Goal: Information Seeking & Learning: Learn about a topic

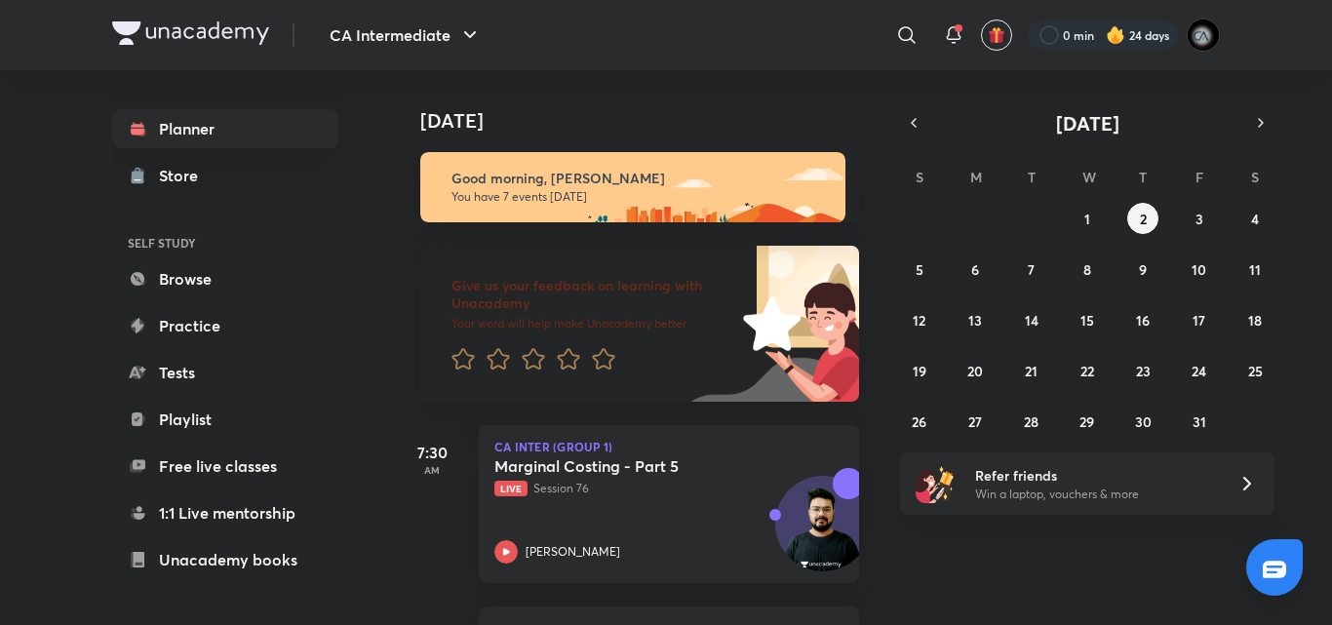
click at [744, 130] on h4 "[DATE]" at bounding box center [649, 120] width 458 height 23
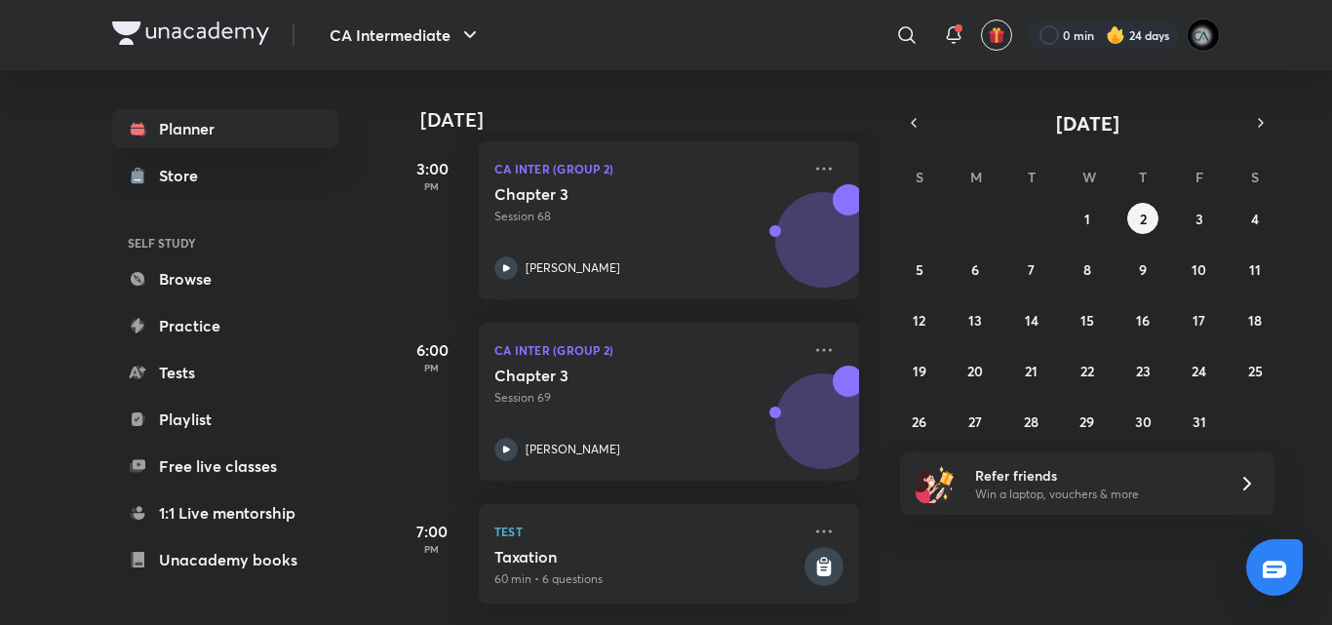
scroll to position [1024, 0]
click at [1190, 215] on button "3" at bounding box center [1199, 218] width 31 height 31
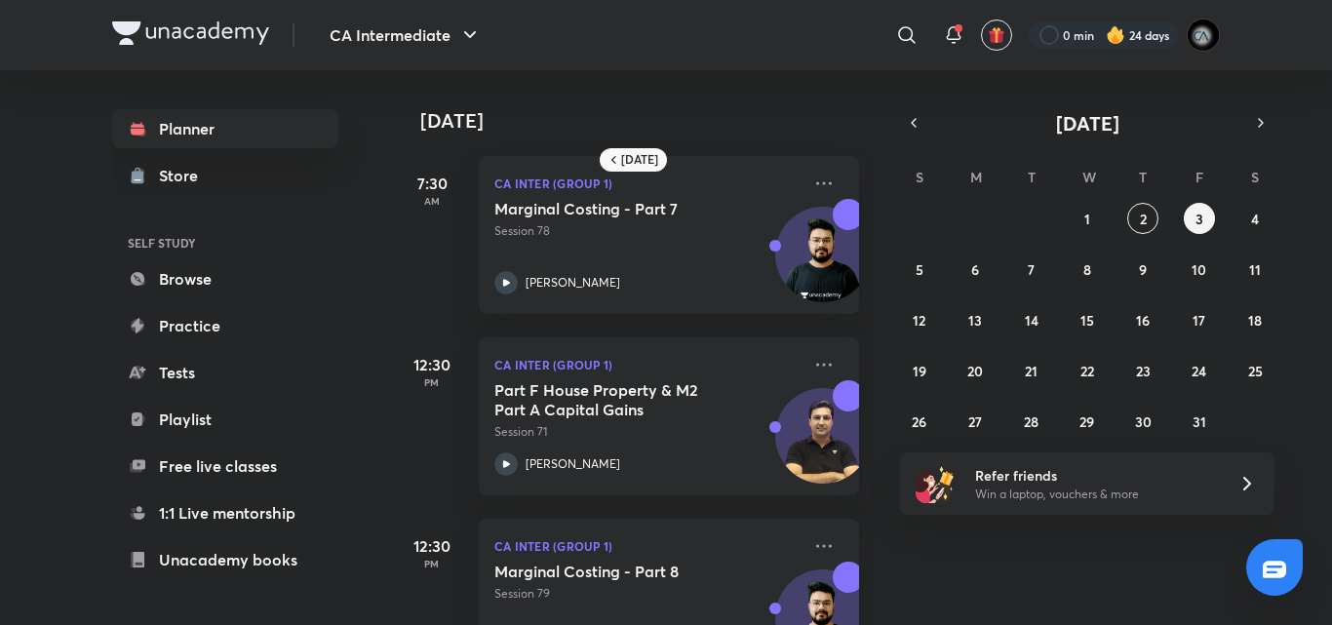
click at [704, 135] on div "7:30 AM CA Inter (Group 1) Marginal Costing - Part 7 Session 78 Aditya Sharma" at bounding box center [626, 223] width 466 height 181
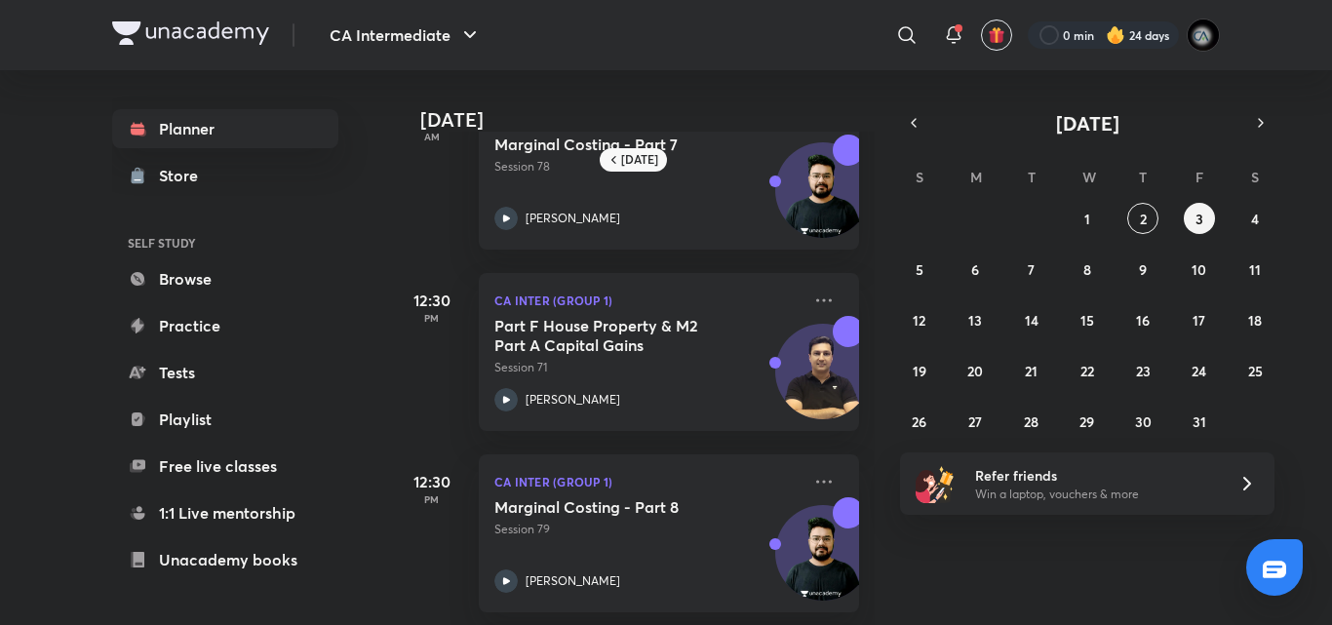
scroll to position [0, 0]
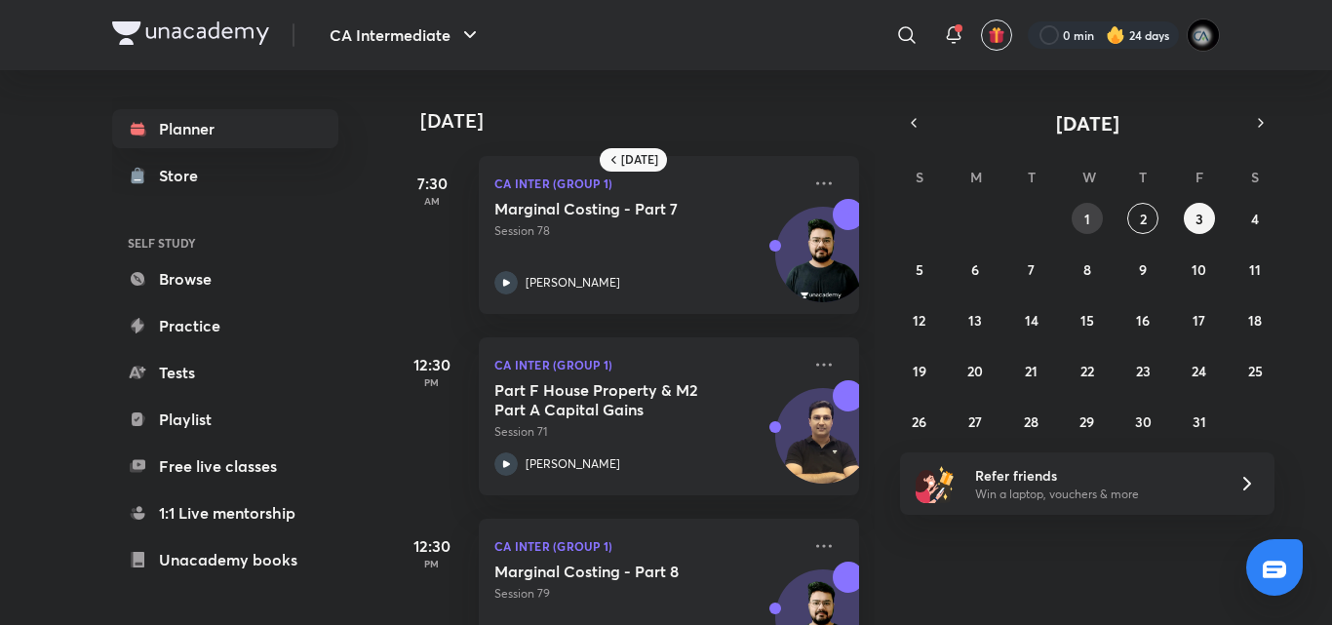
click at [1089, 206] on button "1" at bounding box center [1087, 218] width 31 height 31
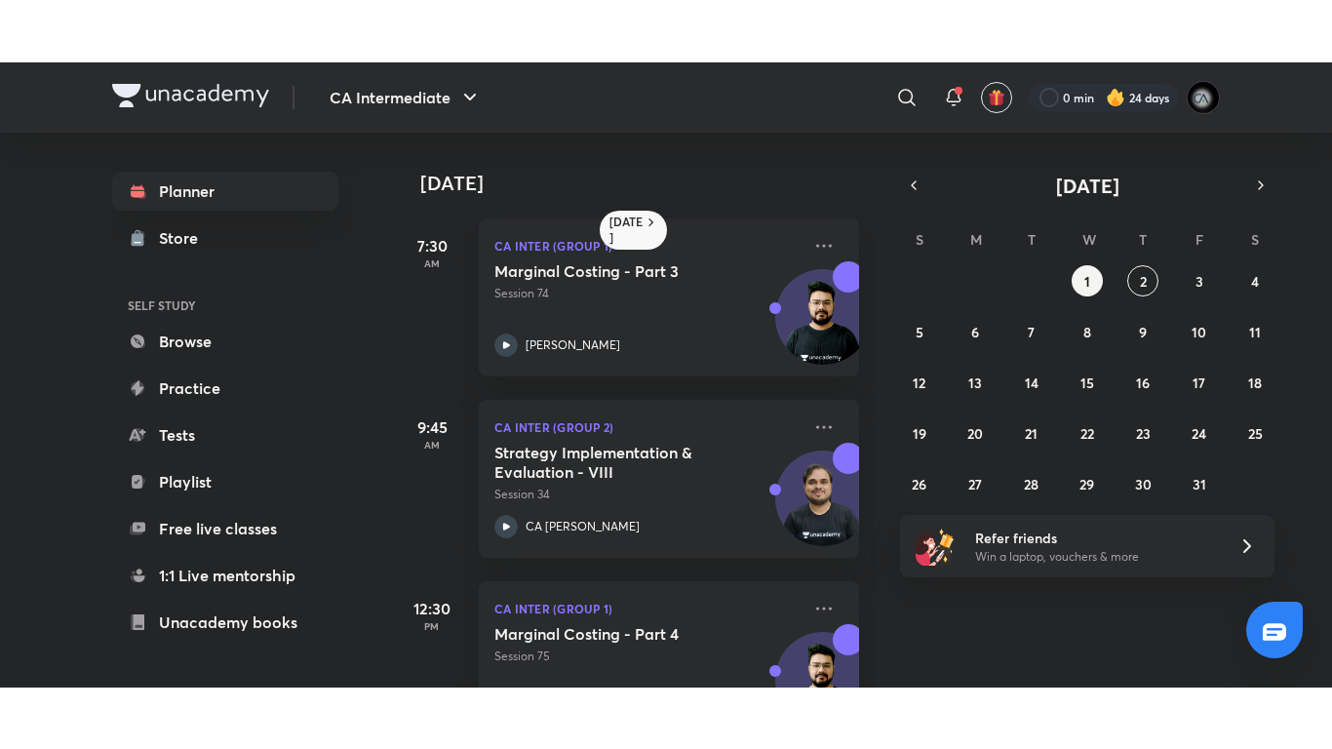
scroll to position [473, 0]
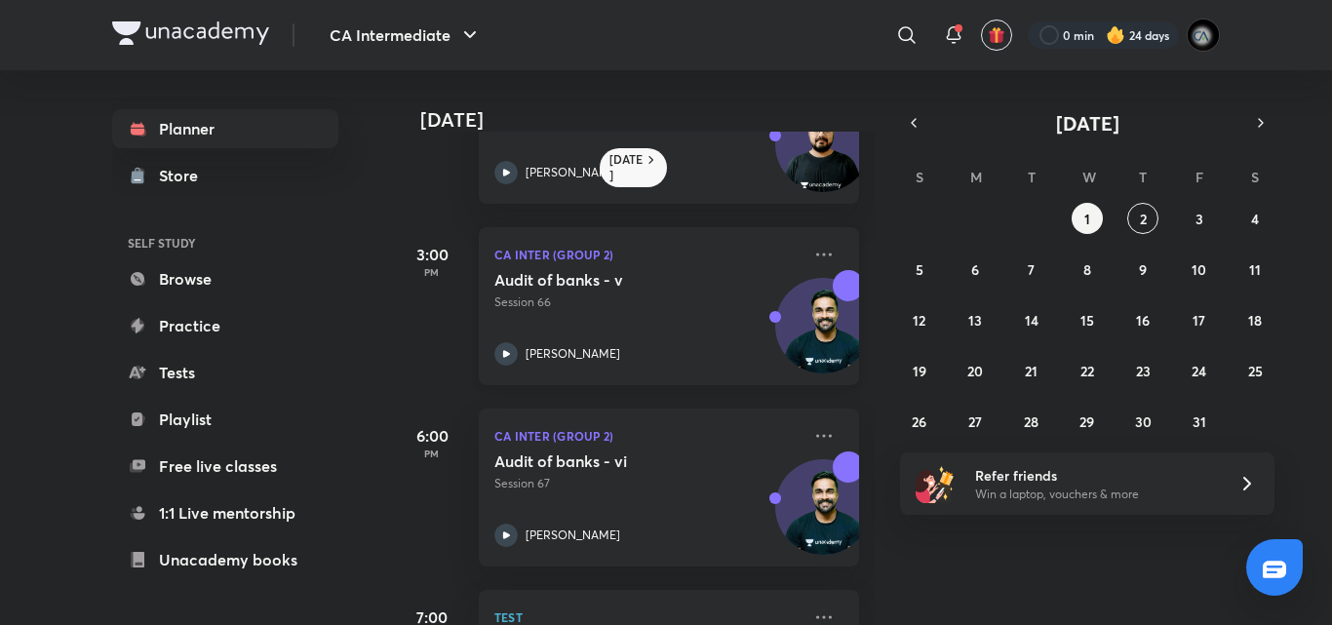
click at [704, 316] on div "Audit of banks - v Session 66 Shantam Gupta" at bounding box center [647, 318] width 306 height 96
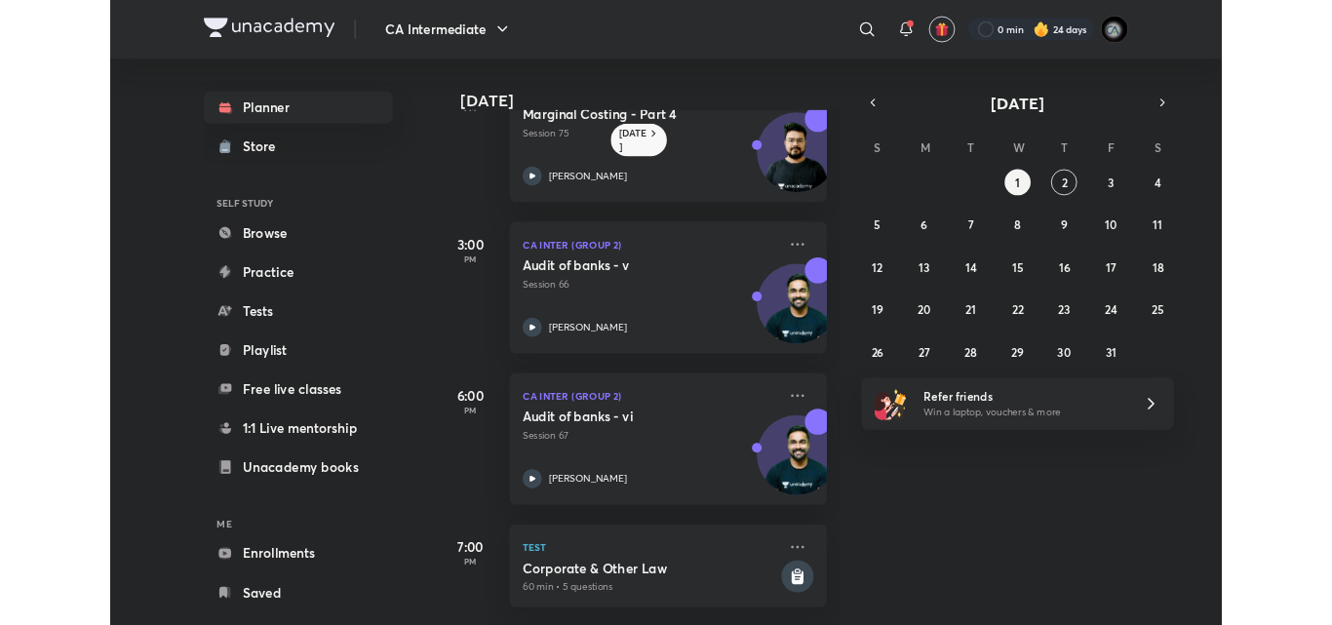
scroll to position [450, 0]
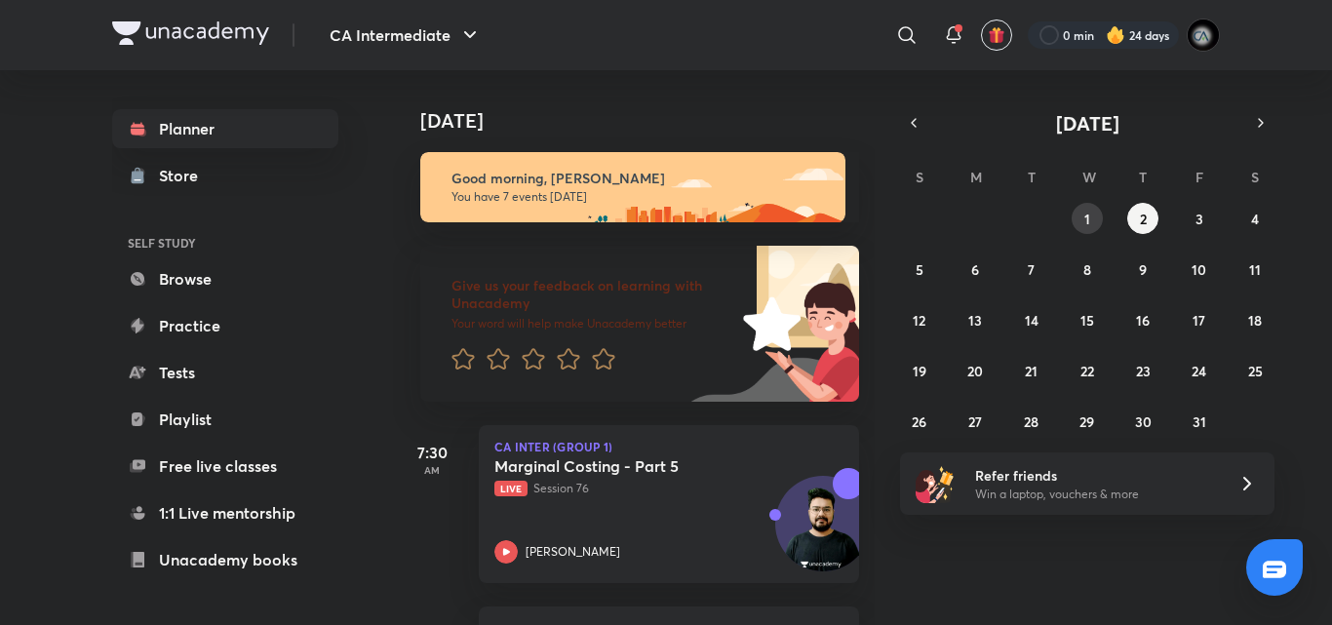
click at [1078, 219] on button "1" at bounding box center [1087, 218] width 31 height 31
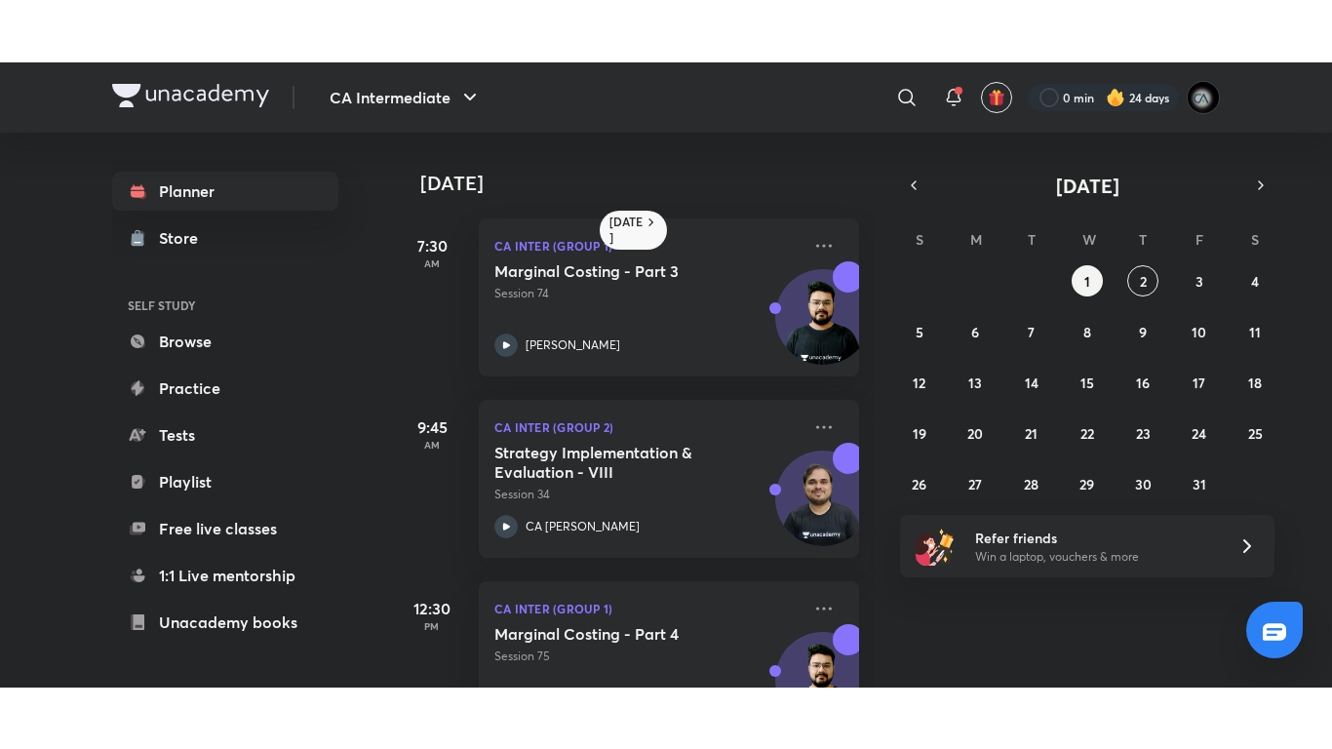
scroll to position [473, 0]
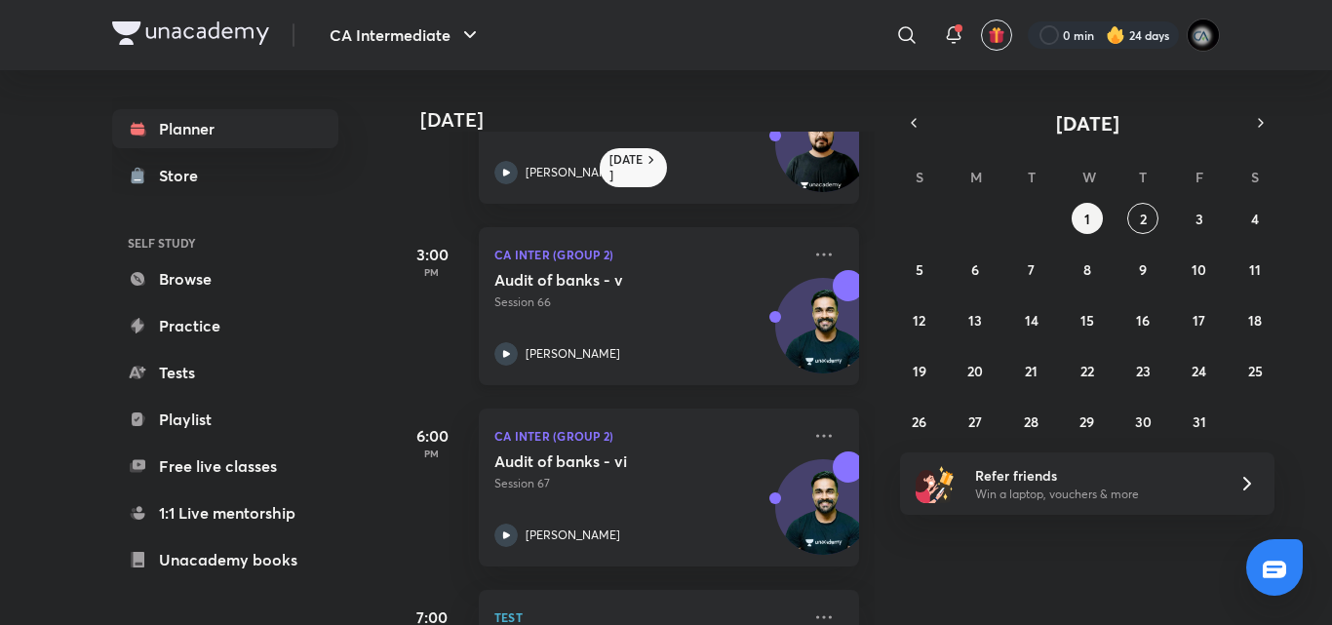
click at [683, 305] on p "Session 66" at bounding box center [647, 303] width 306 height 18
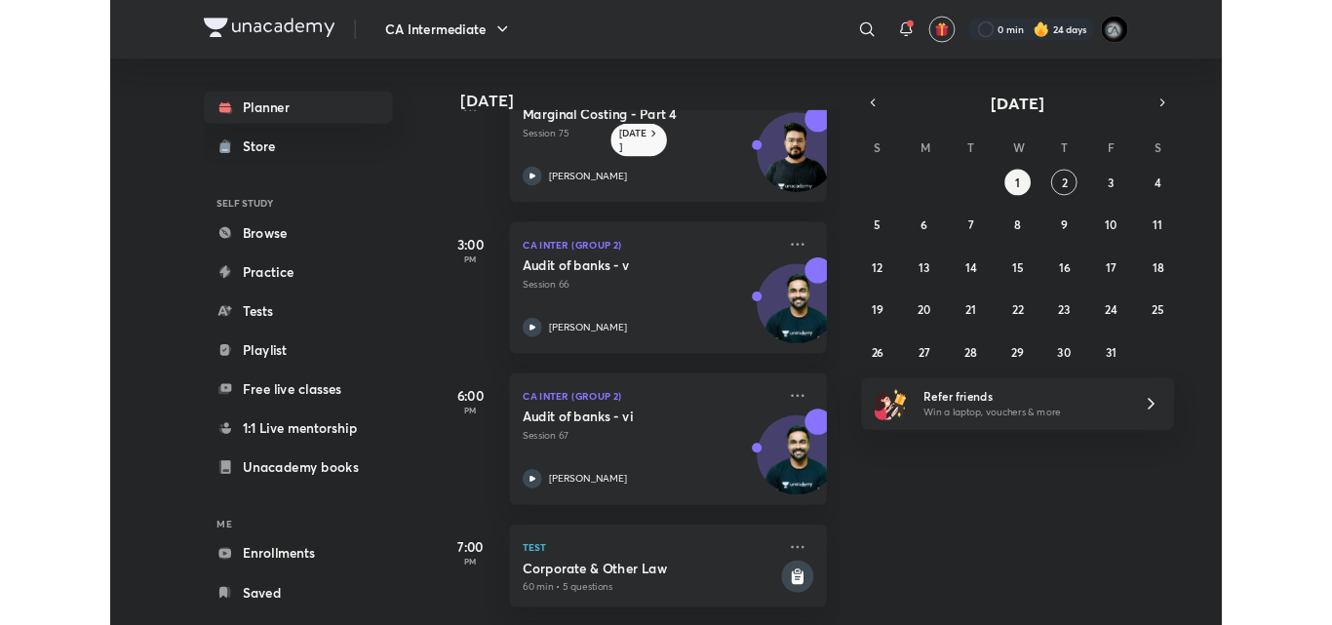
scroll to position [450, 0]
